Goal: Information Seeking & Learning: Check status

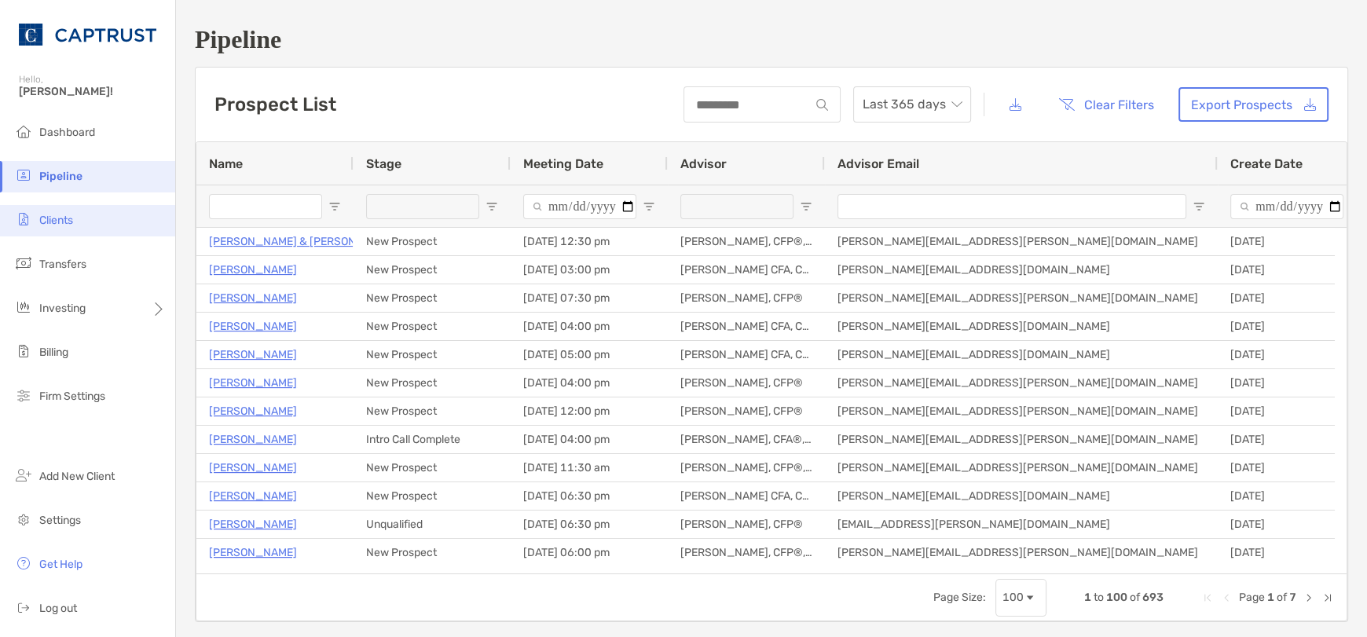
click at [100, 223] on li "Clients" at bounding box center [87, 220] width 175 height 31
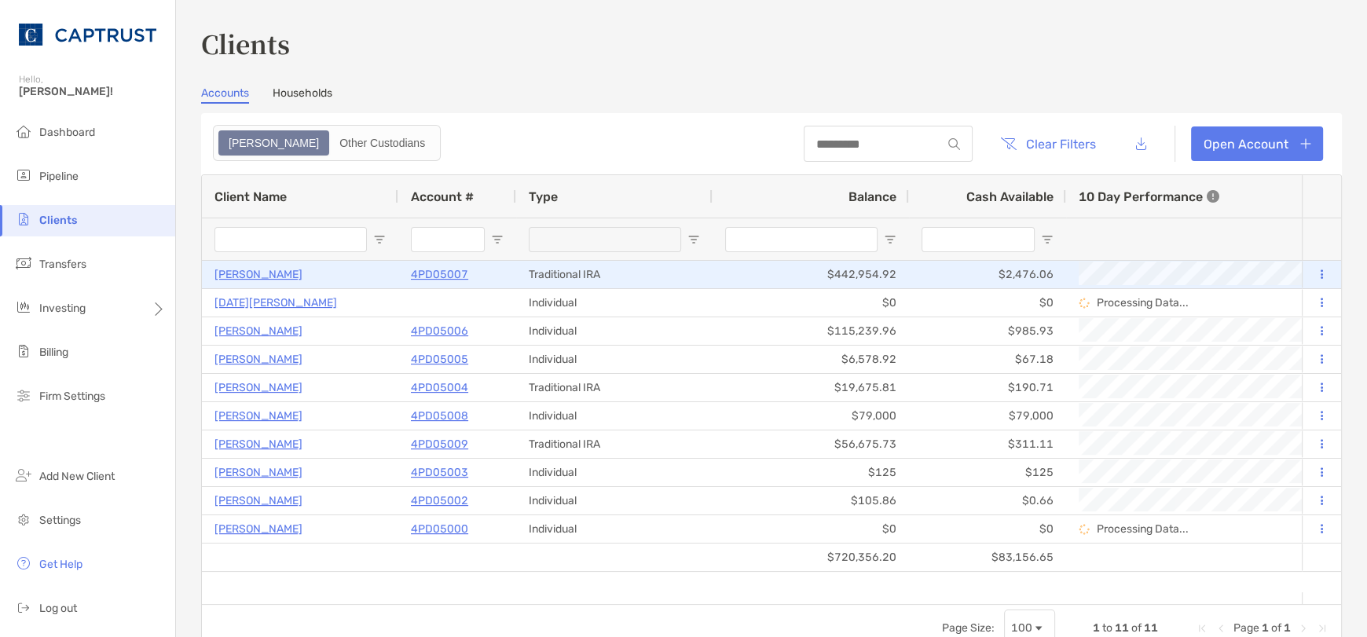
click at [448, 273] on p "4PD05007" at bounding box center [439, 275] width 57 height 20
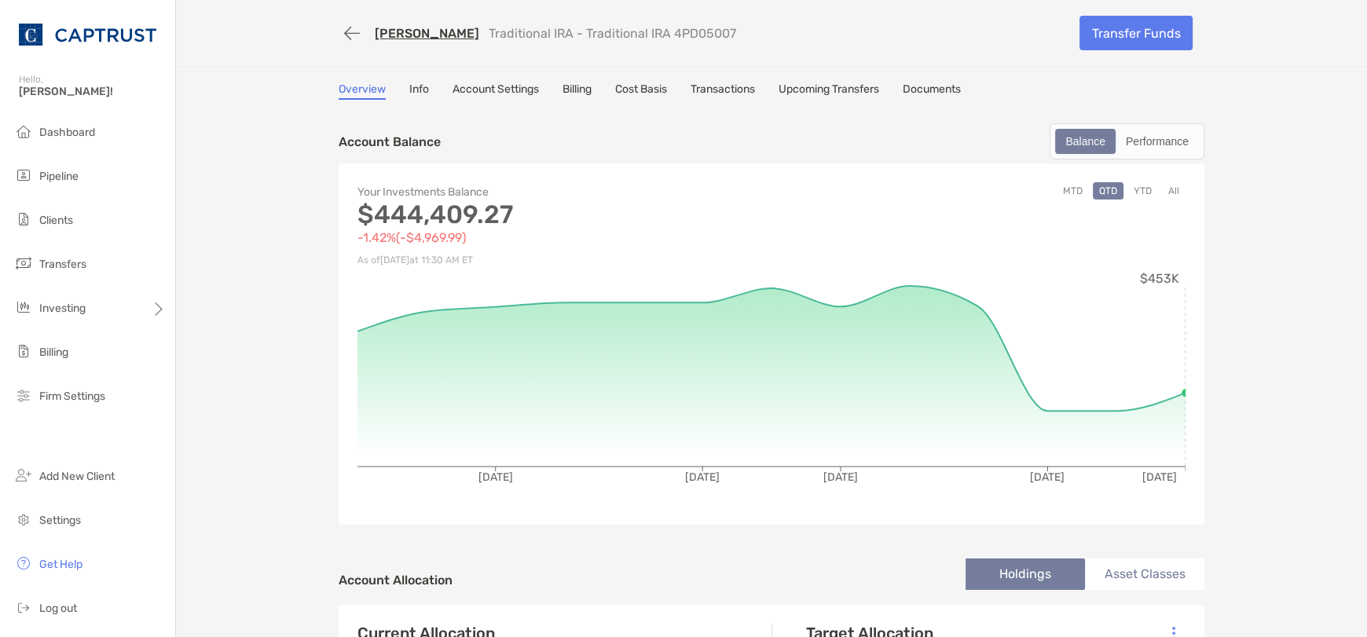
click at [942, 93] on link "Documents" at bounding box center [932, 90] width 58 height 17
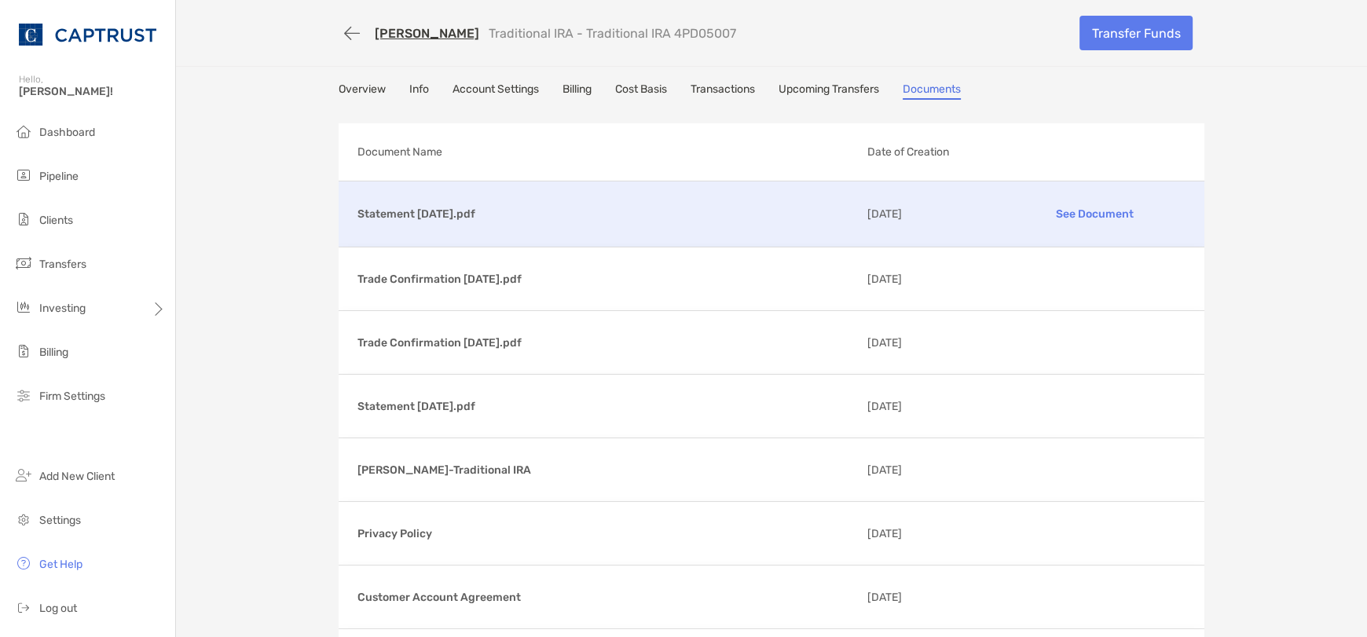
click at [1082, 210] on p "See Document" at bounding box center [1094, 213] width 182 height 27
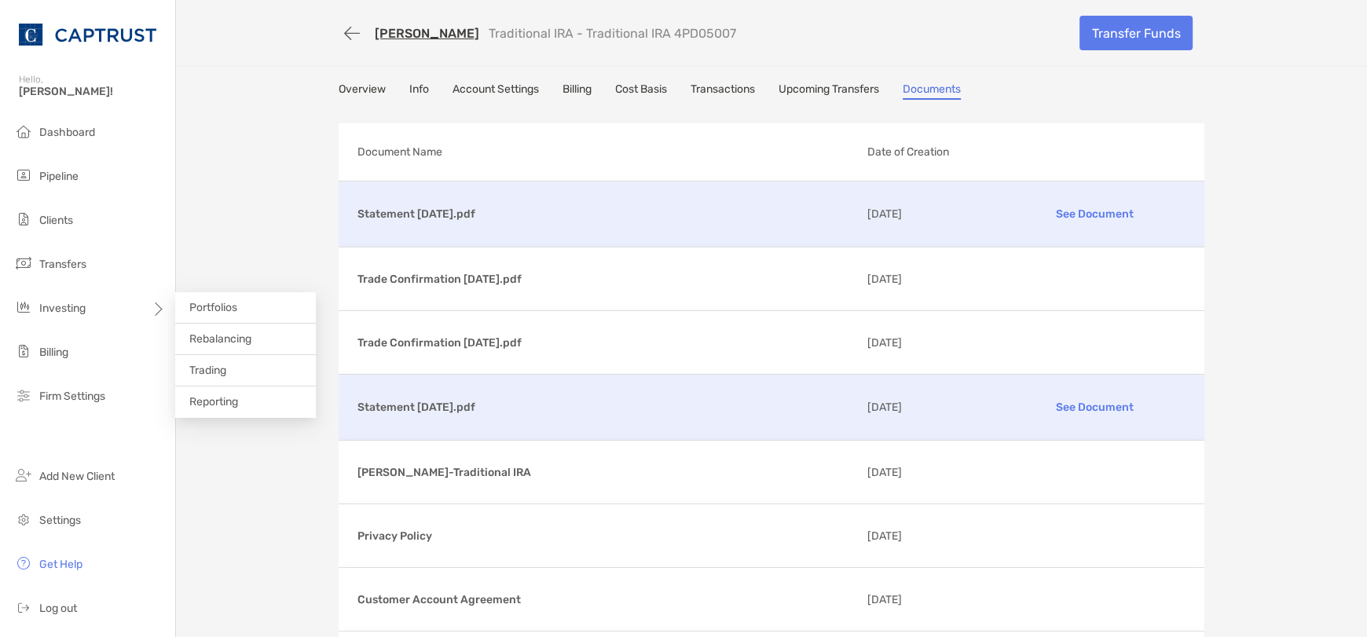
drag, startPoint x: 248, startPoint y: 405, endPoint x: 512, endPoint y: 430, distance: 265.1
click at [248, 405] on li "Reporting" at bounding box center [245, 401] width 141 height 31
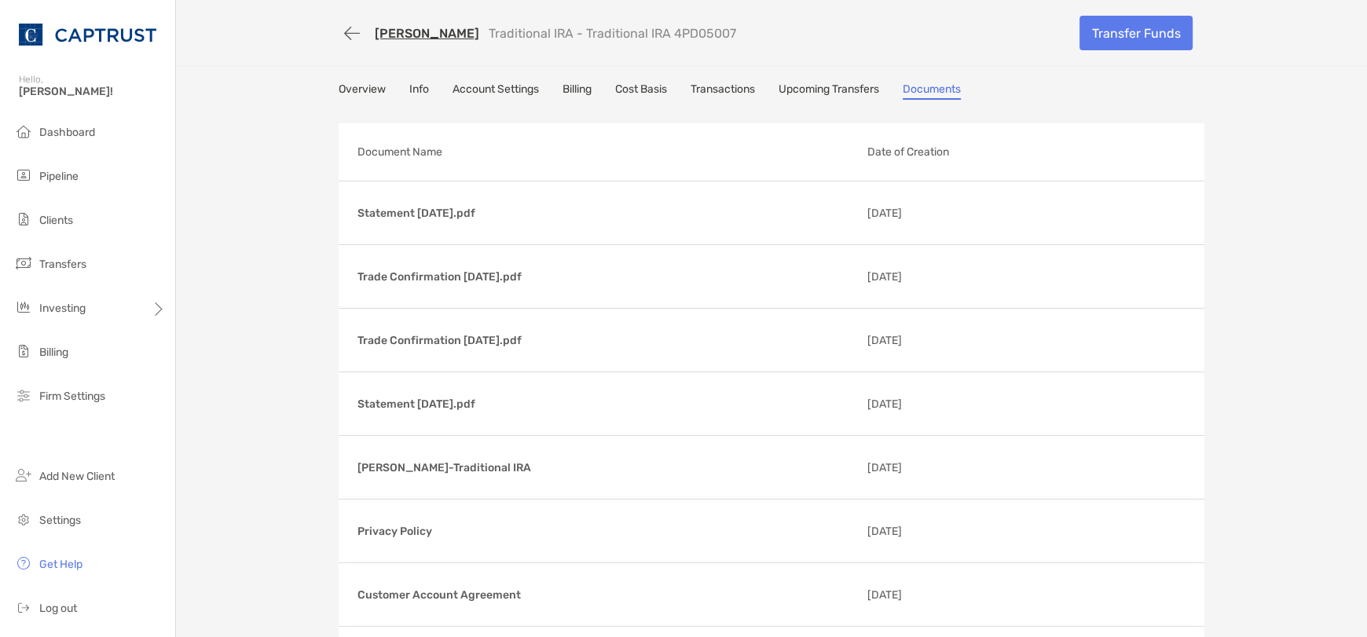
click at [365, 89] on link "Overview" at bounding box center [362, 90] width 47 height 17
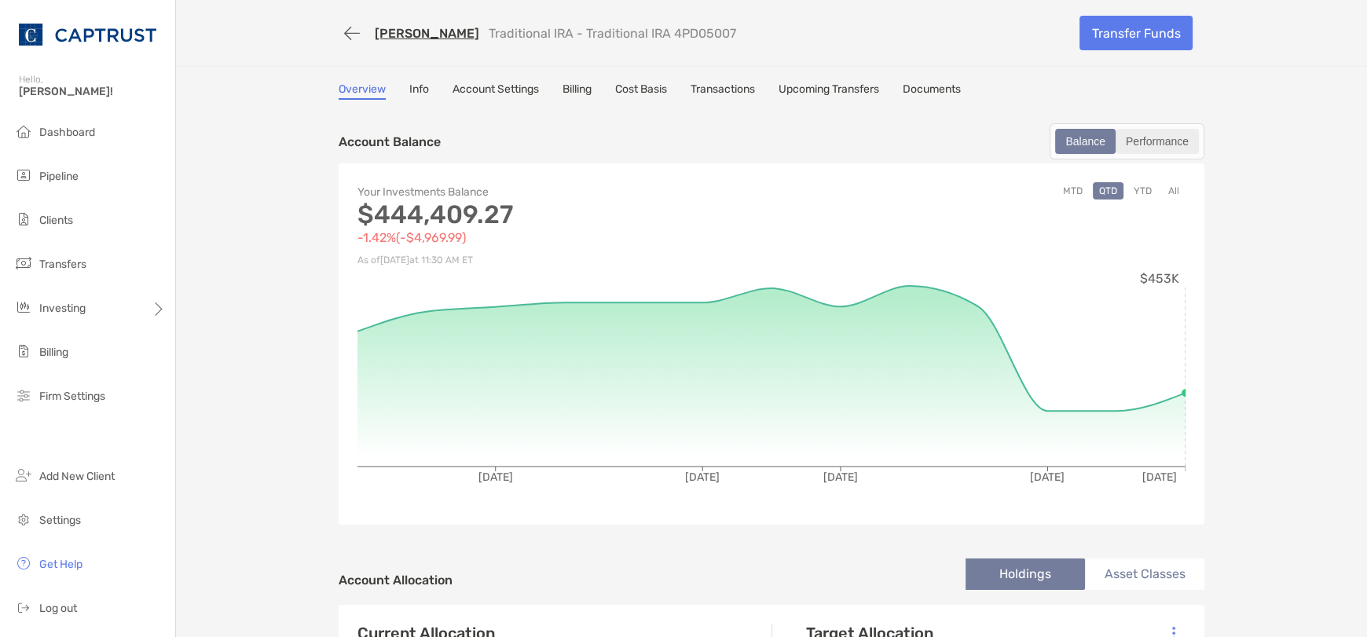
click at [1141, 130] on div "Performance" at bounding box center [1157, 141] width 80 height 22
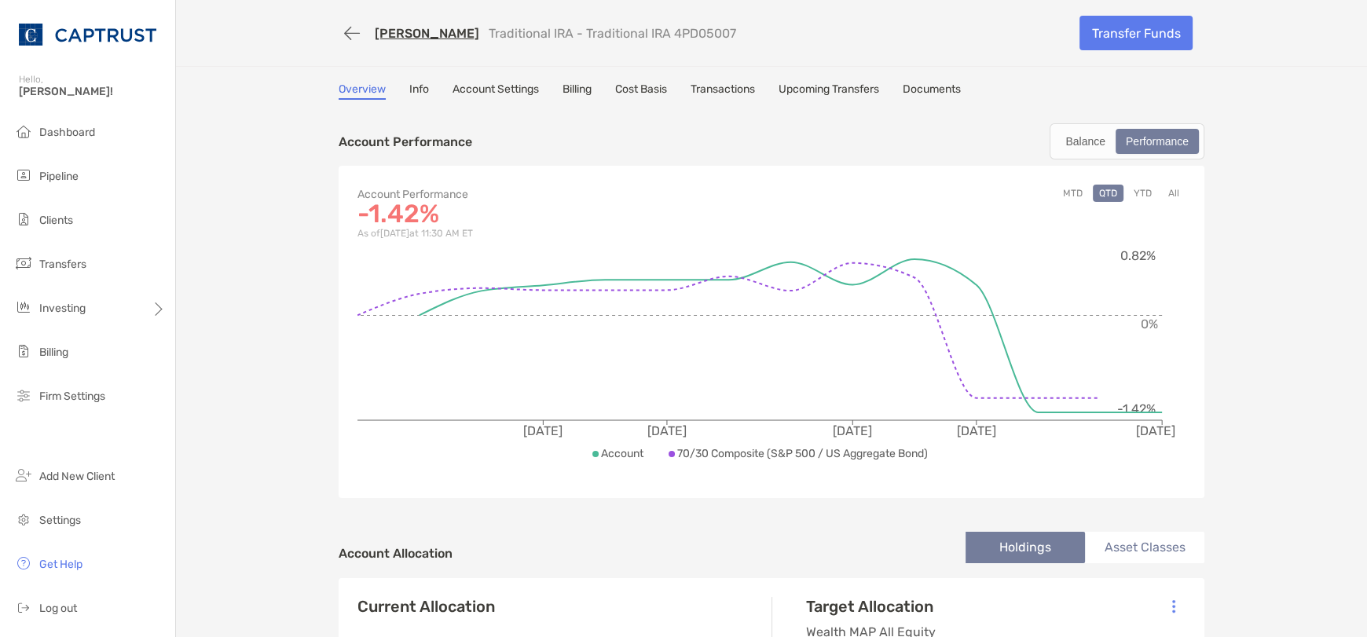
click at [907, 82] on link "Documents" at bounding box center [932, 90] width 58 height 17
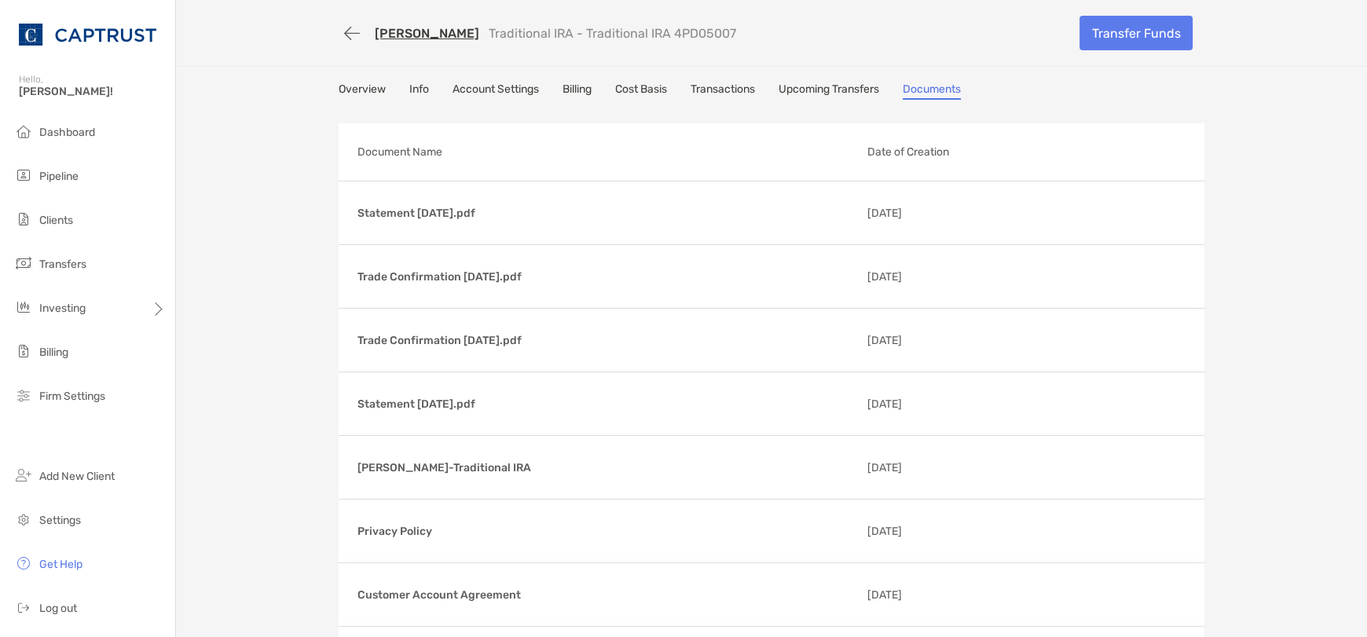
click at [245, 408] on div "[PERSON_NAME] Traditional IRA - Traditional IRA 4PD05007 Transfer Funds Overvie…" at bounding box center [771, 377] width 1191 height 754
click at [213, 397] on span "Reporting" at bounding box center [213, 401] width 49 height 13
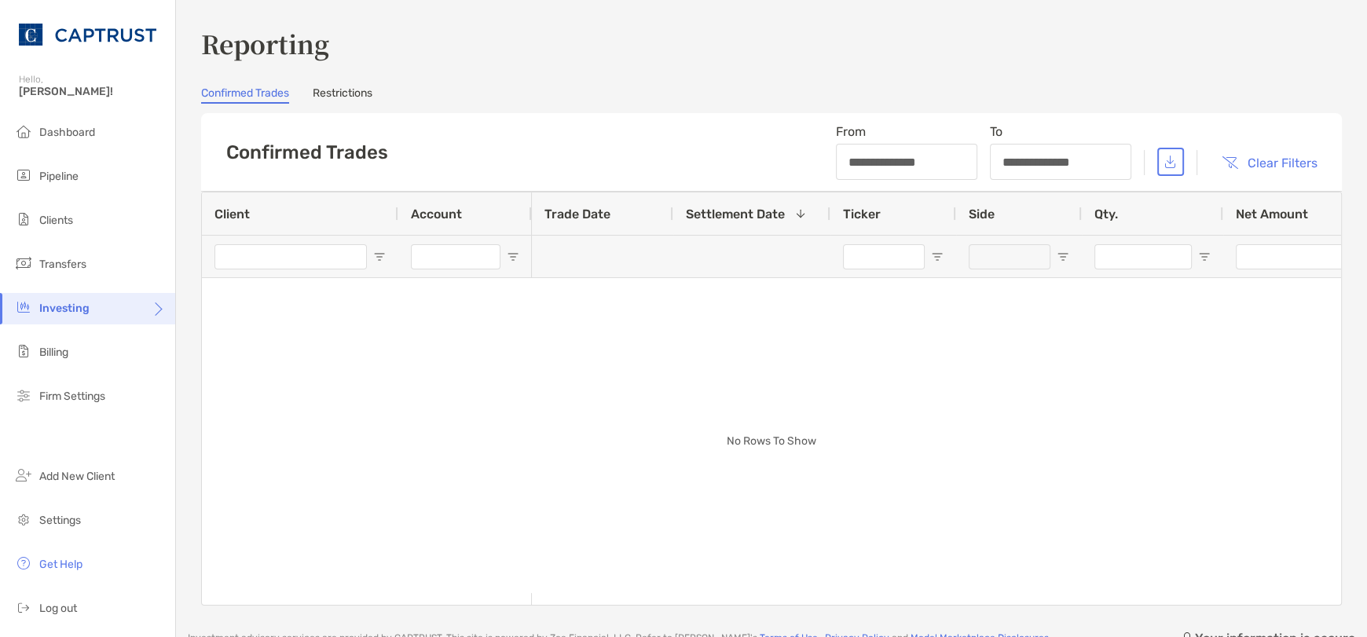
click at [348, 82] on div "**********" at bounding box center [771, 315] width 1141 height 580
click at [351, 92] on link "Restrictions" at bounding box center [343, 94] width 60 height 17
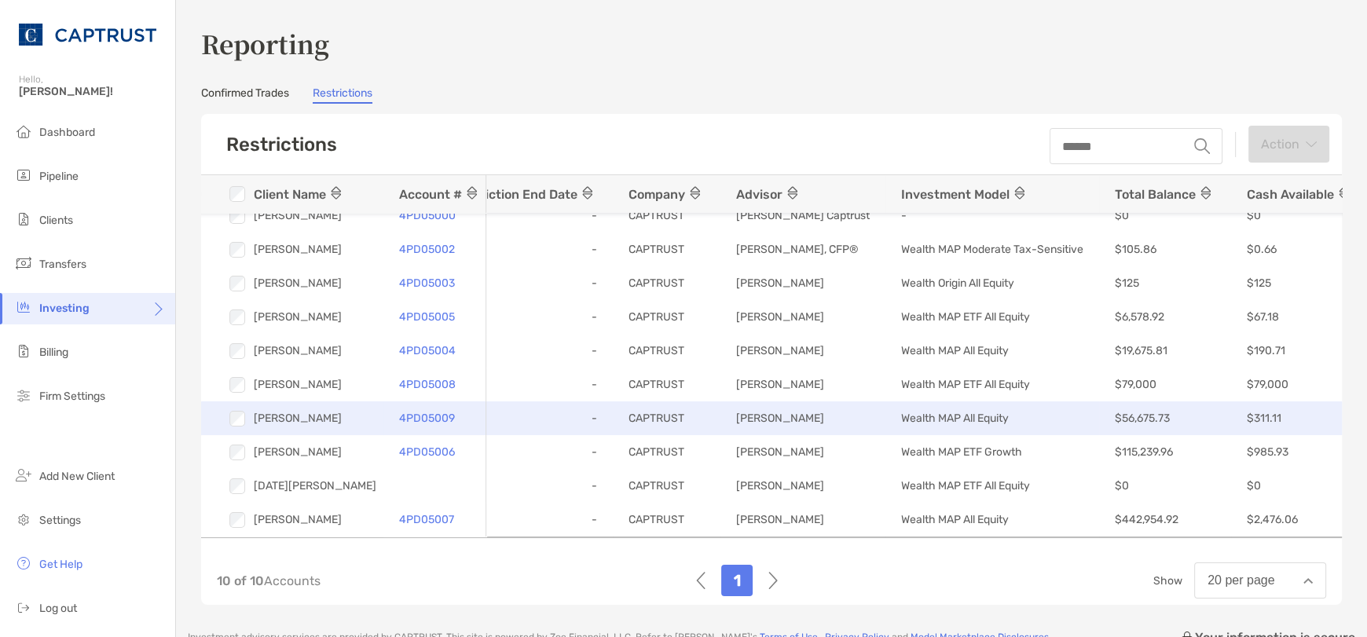
scroll to position [0, 419]
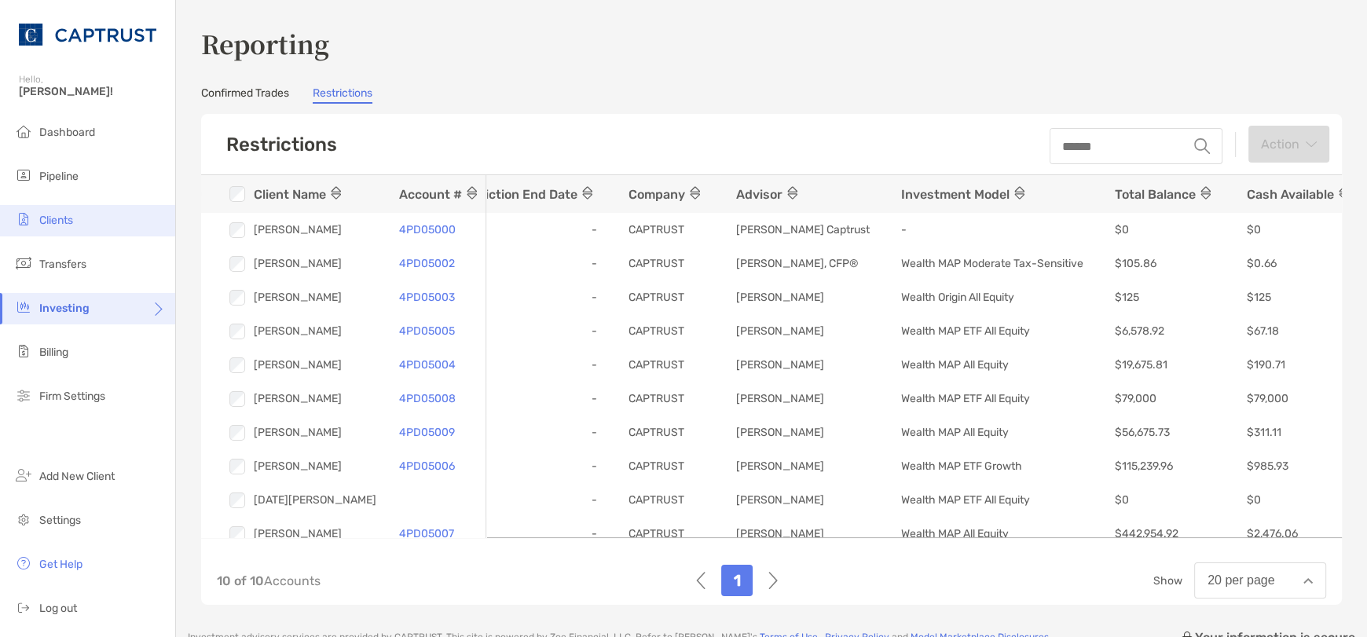
click at [79, 226] on li "Clients" at bounding box center [87, 220] width 175 height 31
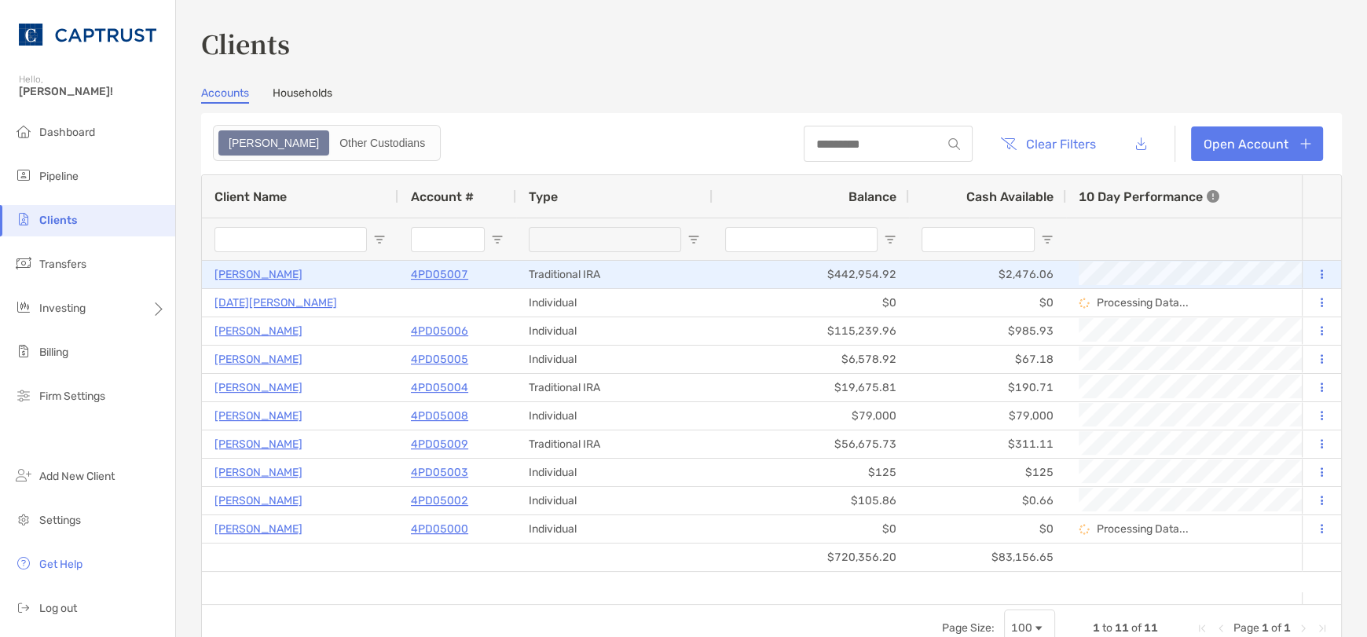
drag, startPoint x: 450, startPoint y: 272, endPoint x: 1031, endPoint y: 434, distance: 602.6
click at [450, 272] on p "4PD05007" at bounding box center [439, 275] width 57 height 20
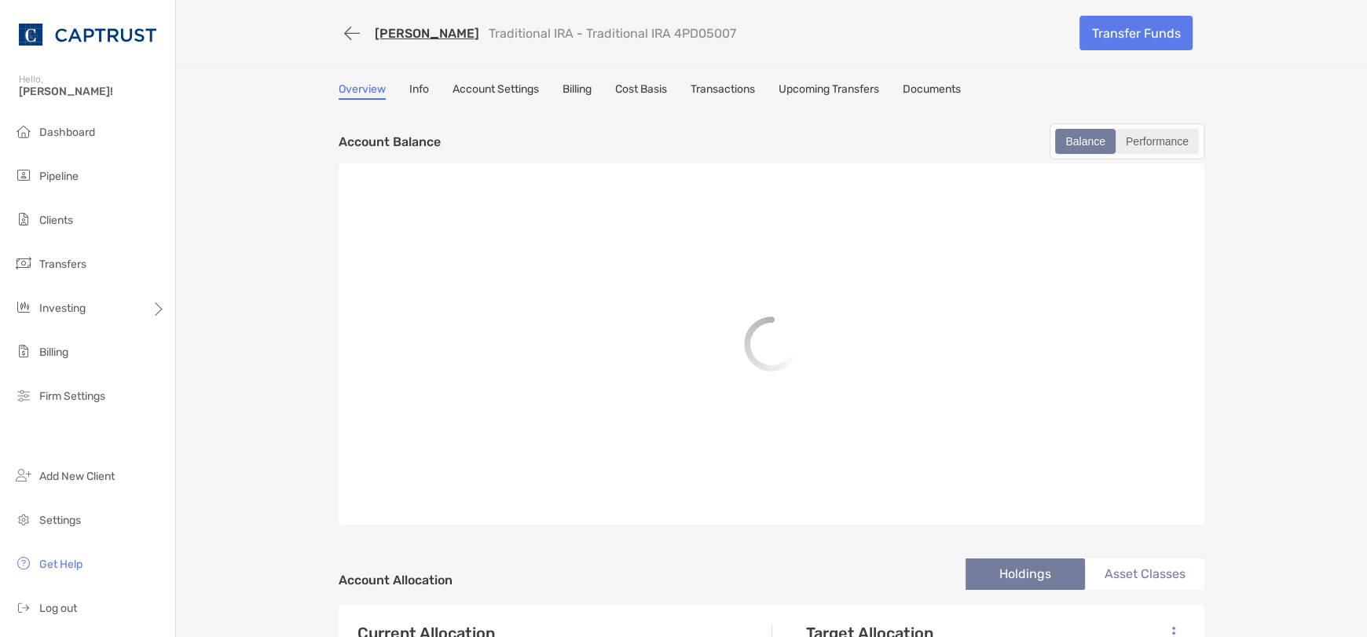
click at [1171, 143] on div "Performance" at bounding box center [1157, 141] width 80 height 22
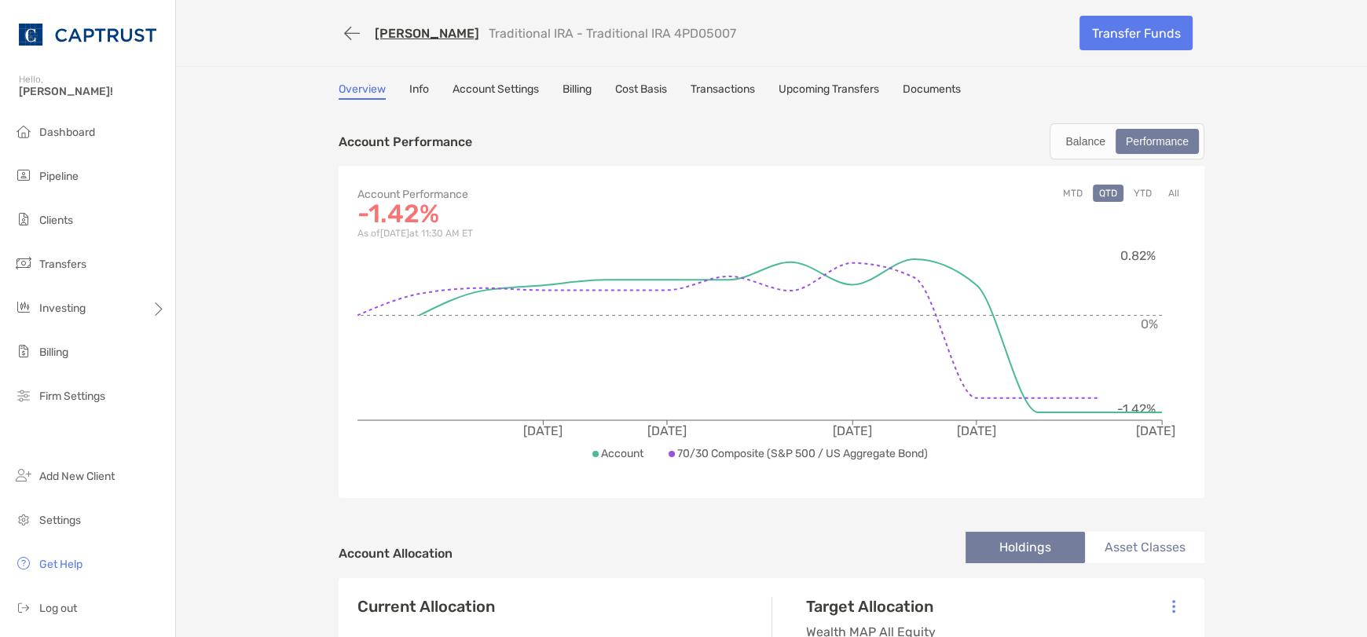
click at [949, 93] on link "Documents" at bounding box center [932, 90] width 58 height 17
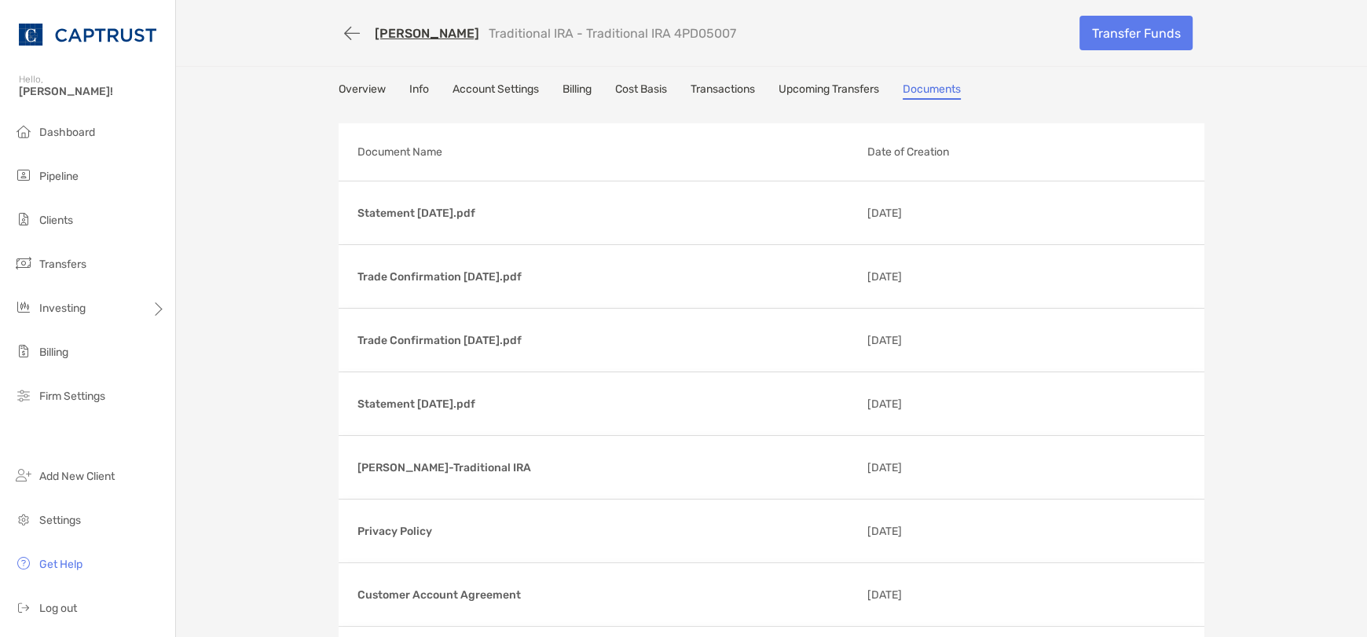
drag, startPoint x: 698, startPoint y: 76, endPoint x: 709, endPoint y: 77, distance: 10.2
click at [699, 77] on div "[PERSON_NAME] Traditional IRA - Traditional IRA 4PD05007 Transfer Funds Overvie…" at bounding box center [771, 377] width 1191 height 754
click at [727, 86] on link "Transactions" at bounding box center [722, 90] width 64 height 17
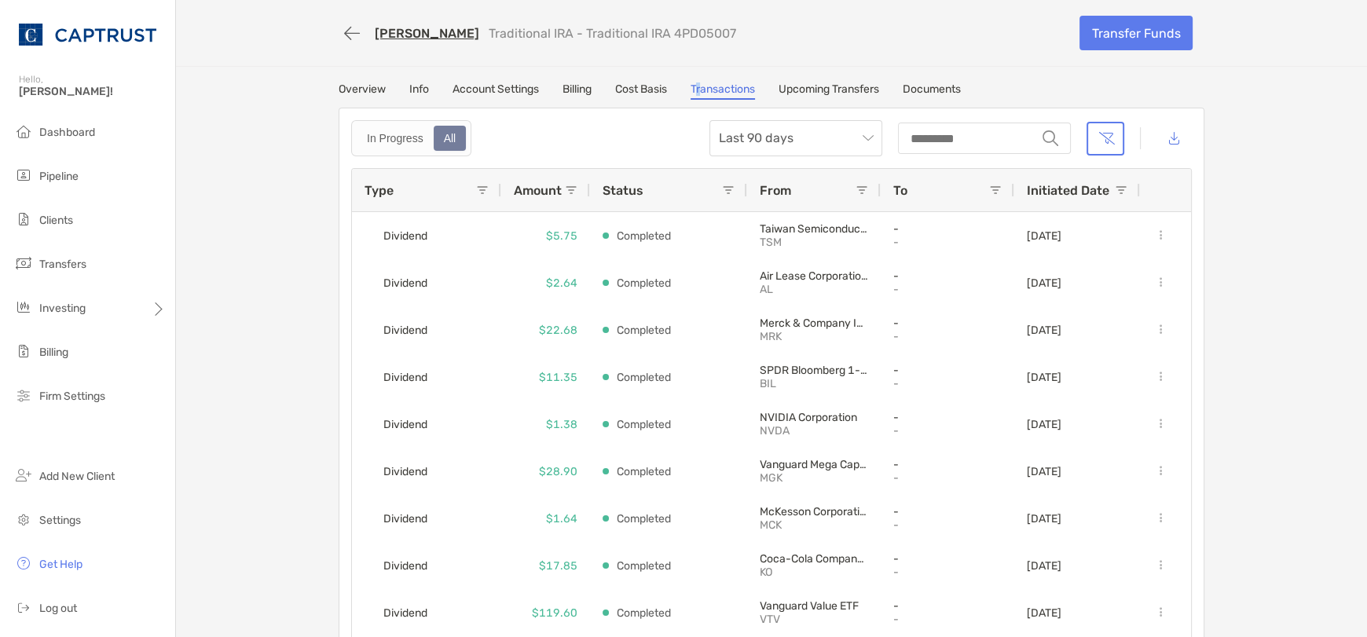
click at [650, 92] on link "Cost Basis" at bounding box center [641, 90] width 52 height 17
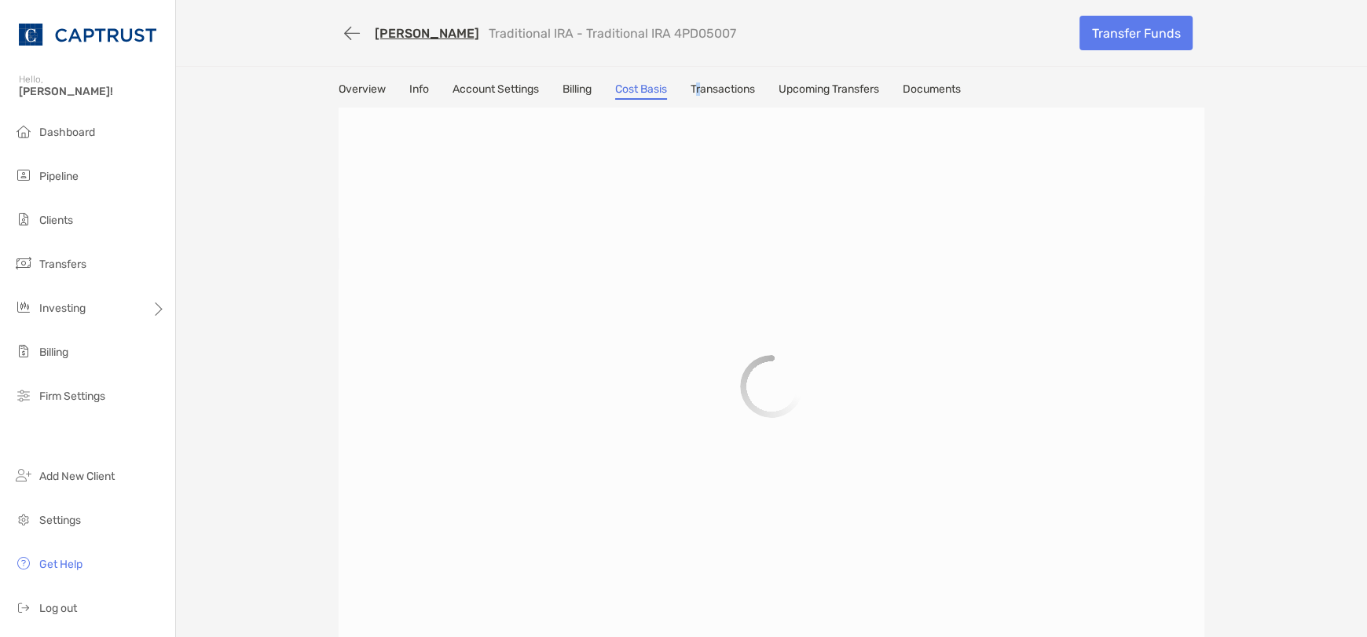
click at [478, 92] on link "Account Settings" at bounding box center [495, 90] width 86 height 17
